Goal: Find specific page/section: Find specific page/section

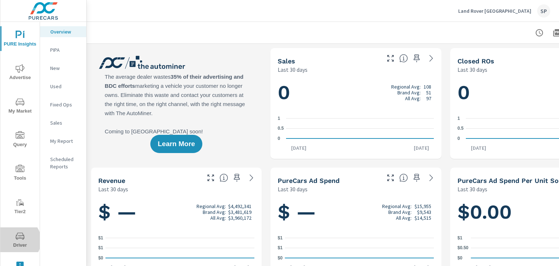
click at [17, 240] on span "Driver" at bounding box center [20, 241] width 35 height 18
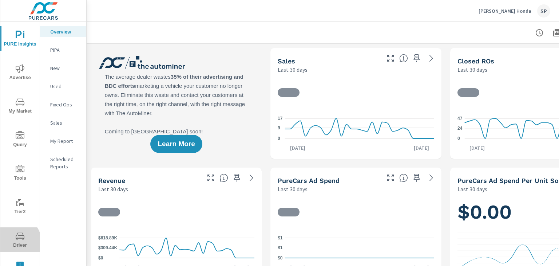
click at [13, 244] on span "Driver" at bounding box center [20, 241] width 35 height 18
